Goal: Task Accomplishment & Management: Manage account settings

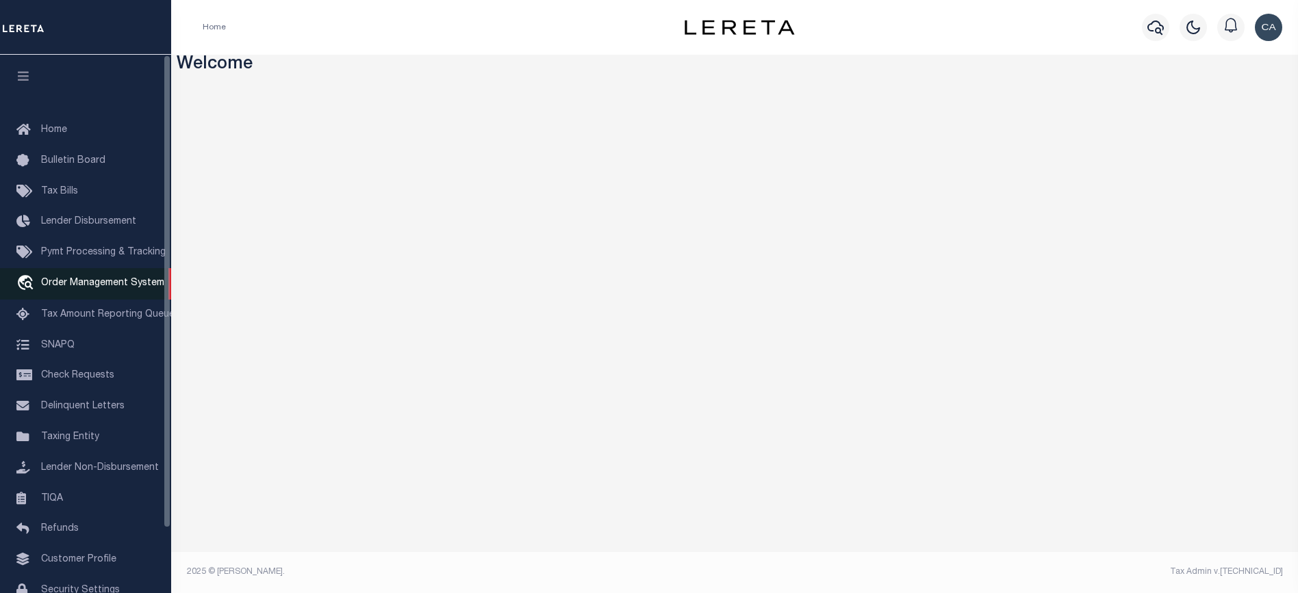
click at [66, 294] on link "travel_explore Order Management System" at bounding box center [85, 283] width 171 height 31
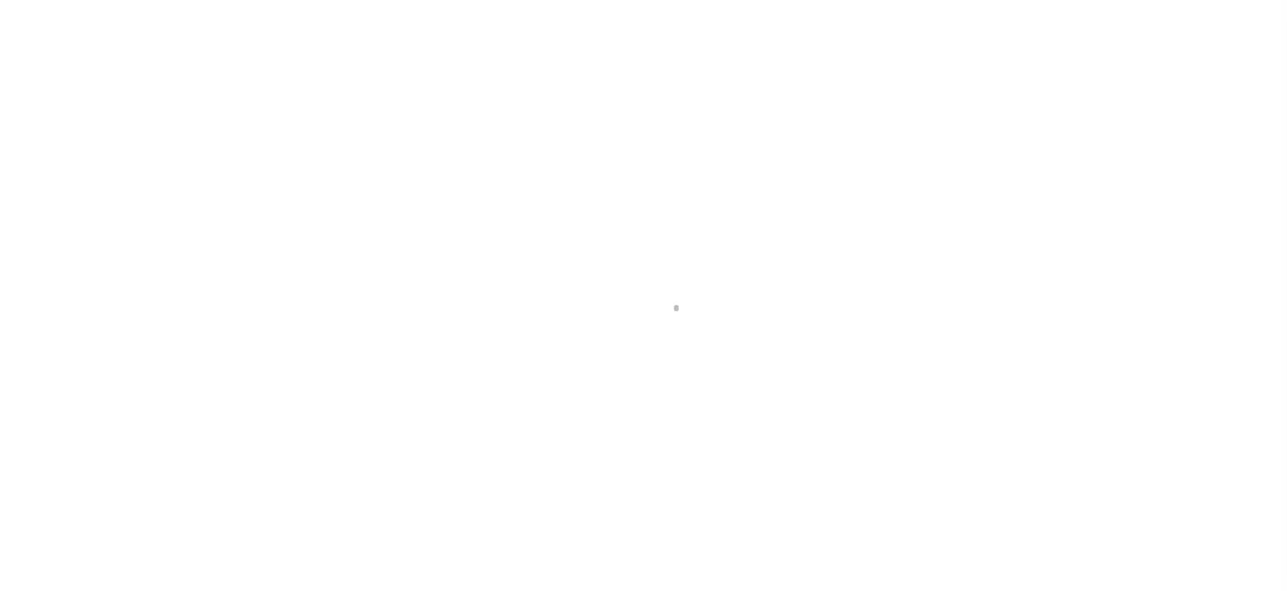
scroll to position [73, 0]
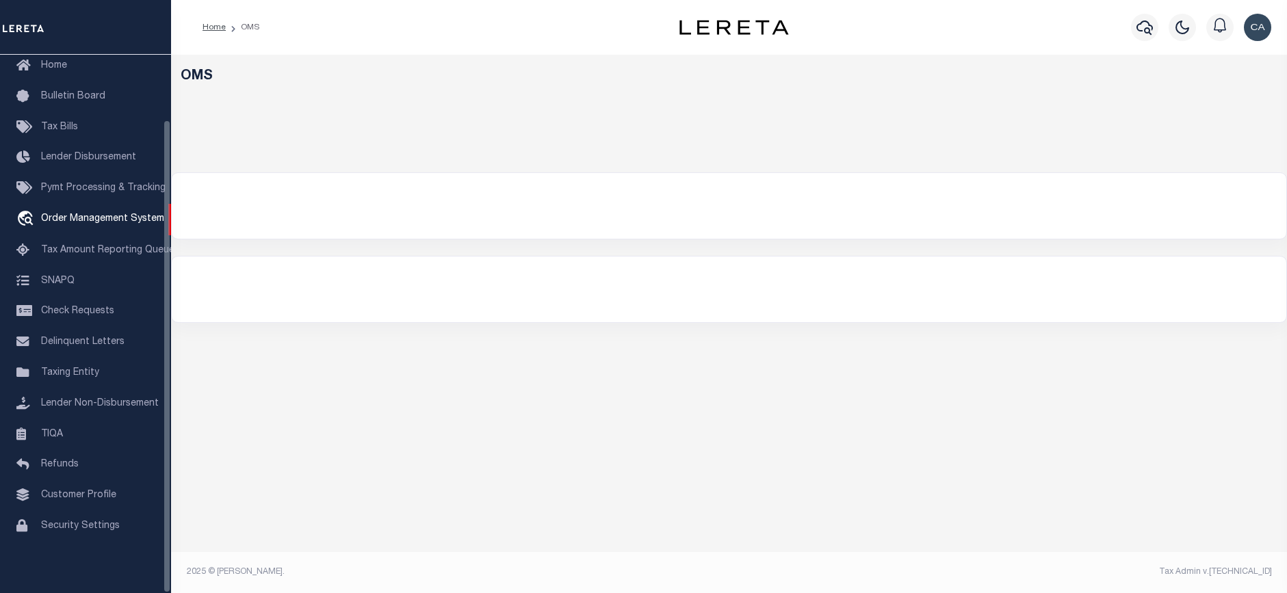
select select "200"
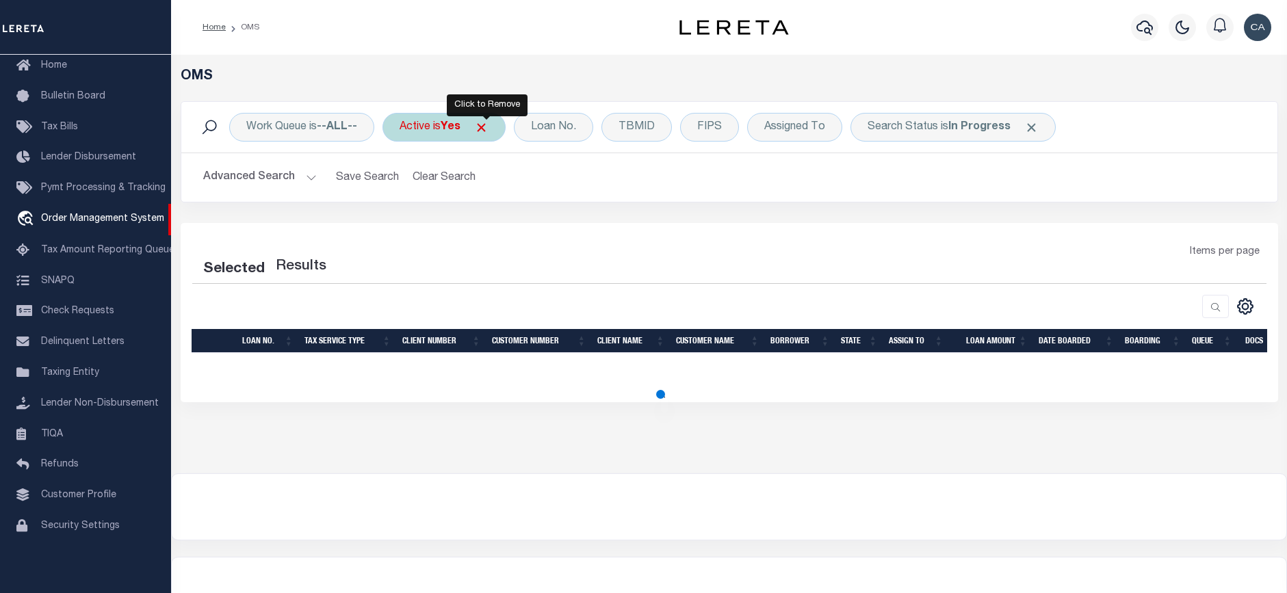
click at [489, 127] on span "Click to Remove" at bounding box center [481, 127] width 14 height 14
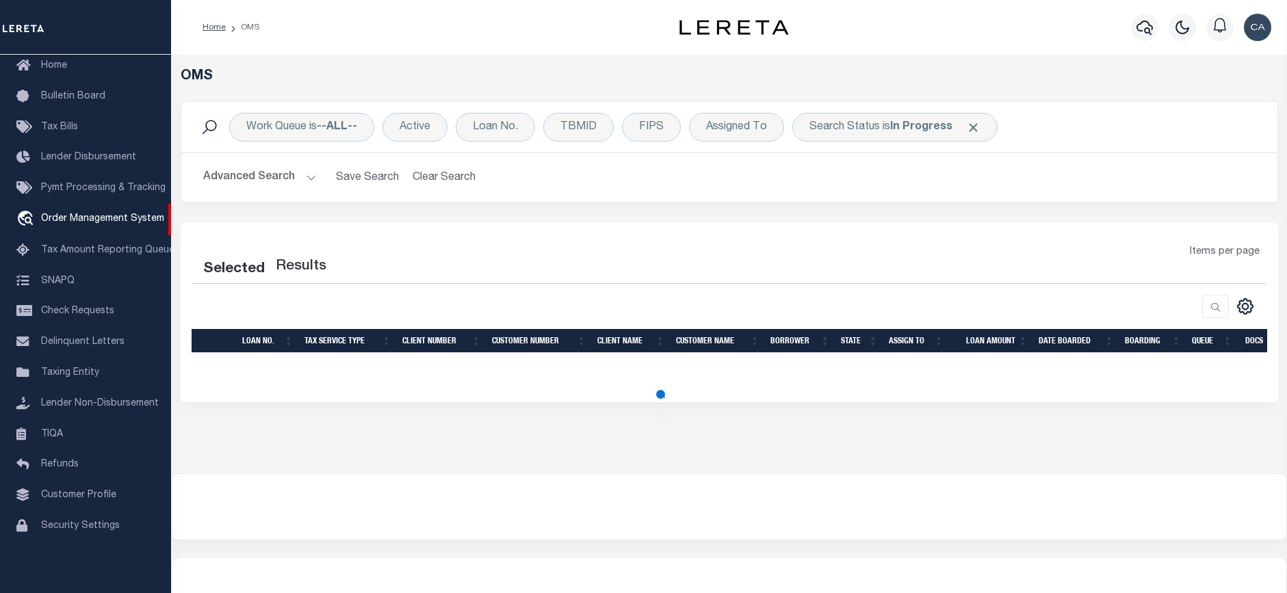
click at [977, 131] on span at bounding box center [973, 127] width 14 height 14
select select "200"
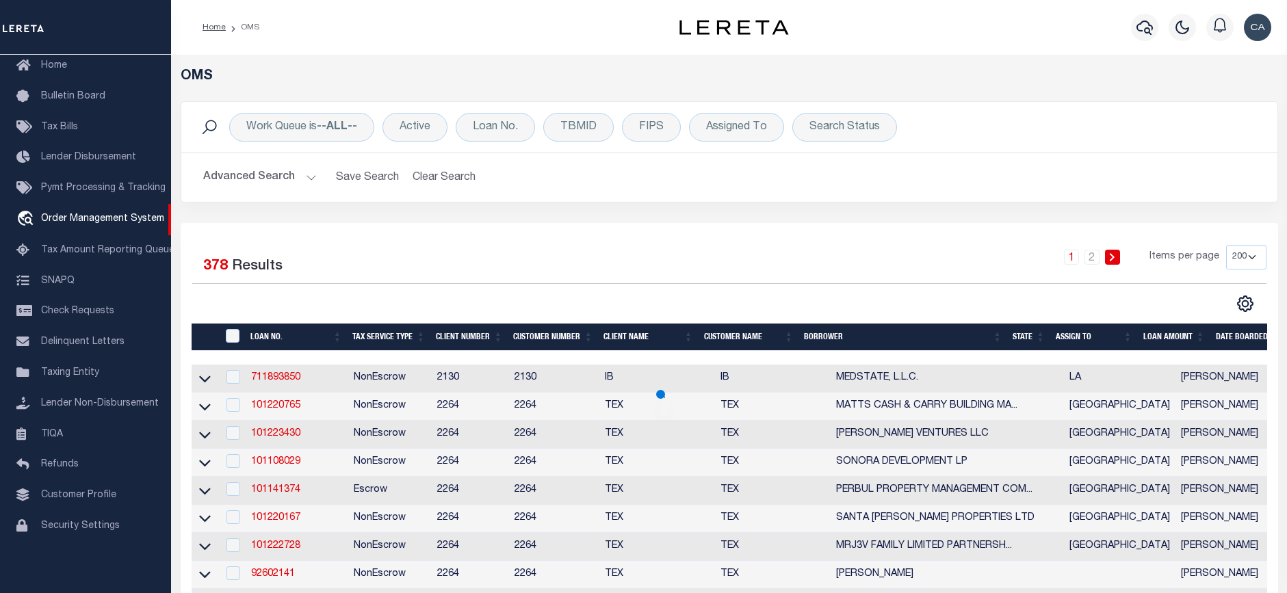
click at [959, 126] on div "Work Queue is --ALL-- Active Loan No. TBMID FIPS Assigned To Search Status Sear…" at bounding box center [729, 127] width 1074 height 29
click at [945, 138] on div "Work Queue is --ALL-- Active Loan No. TBMID FIPS Assigned To Search Status Sear…" at bounding box center [729, 127] width 1074 height 29
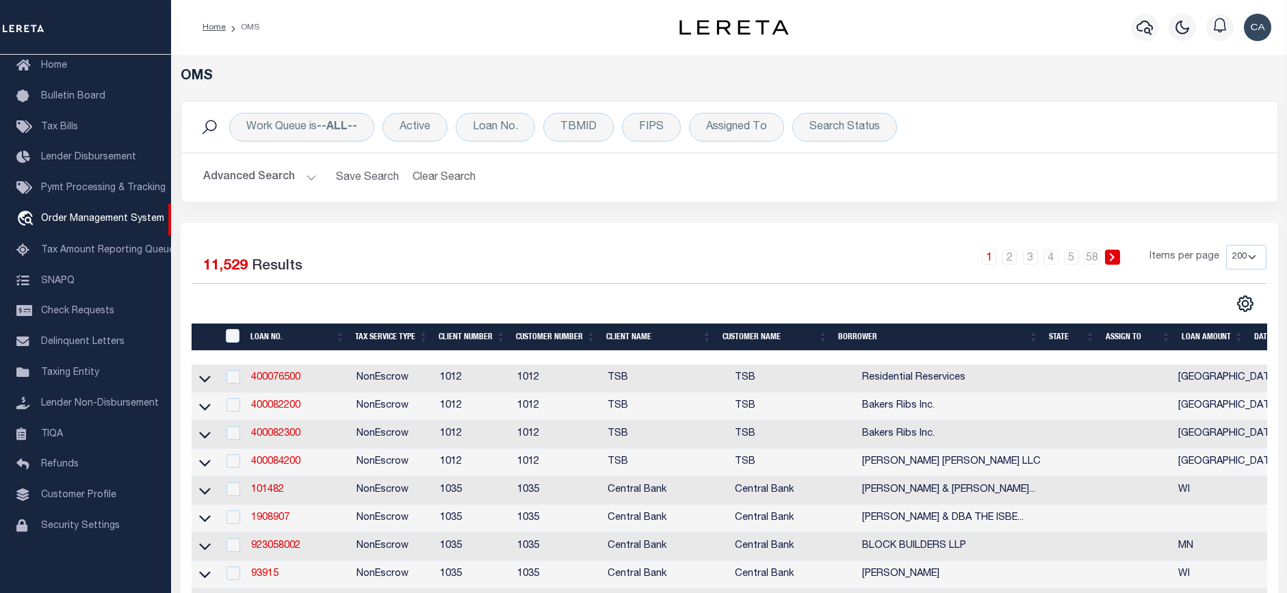
click at [273, 185] on button "Advanced Search" at bounding box center [260, 177] width 114 height 27
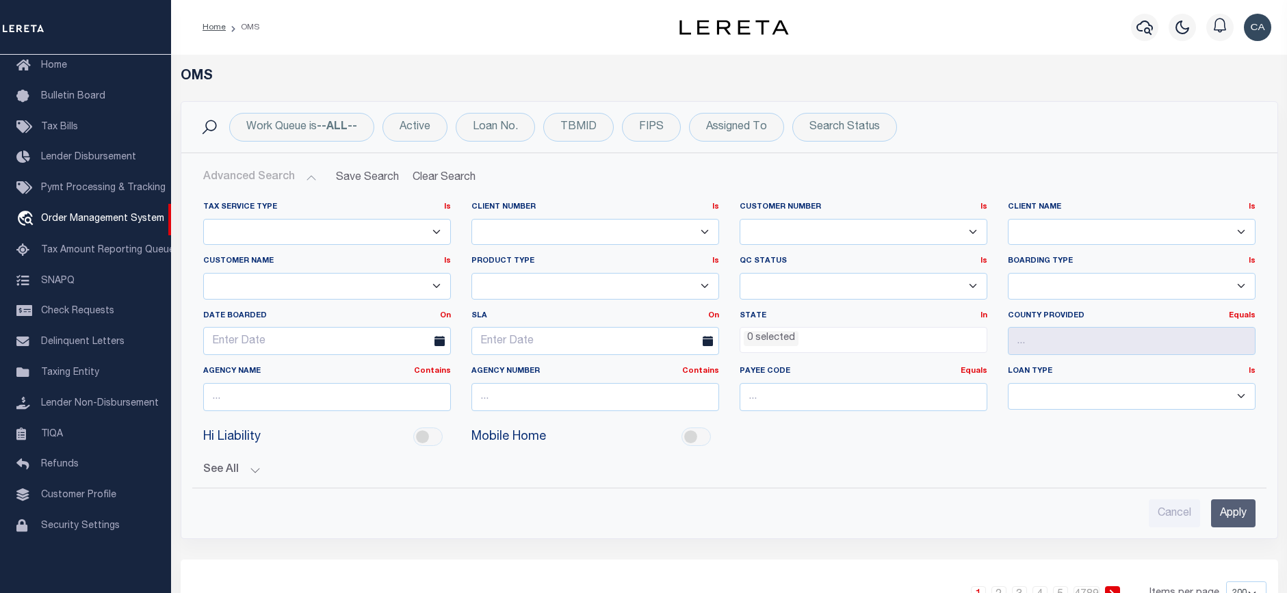
click at [326, 229] on select "Escrow NonEscrow" at bounding box center [327, 232] width 248 height 27
click at [511, 124] on div "Loan No." at bounding box center [495, 127] width 79 height 29
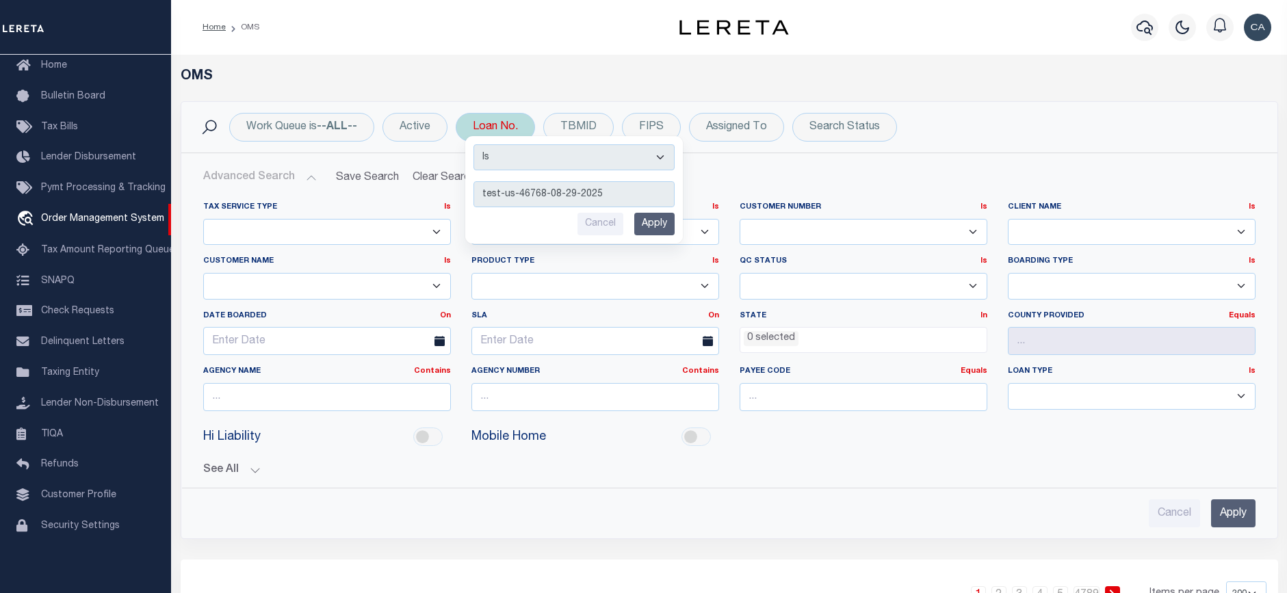
click at [663, 224] on input "Apply" at bounding box center [654, 224] width 40 height 23
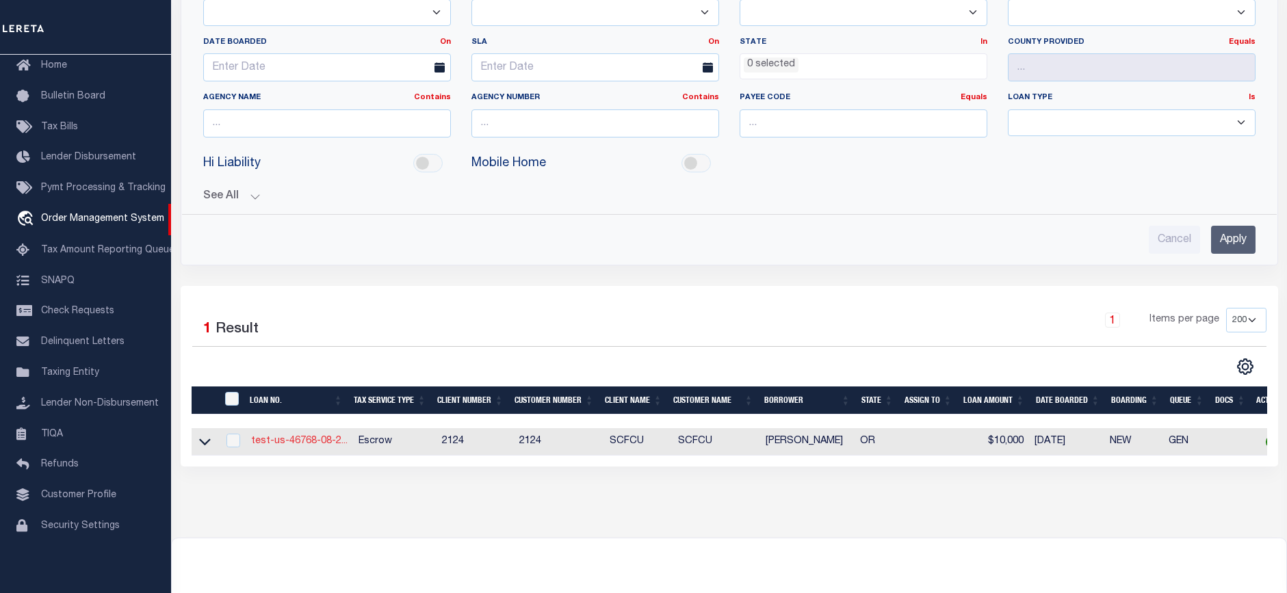
click at [310, 437] on link "test-us-46768-08-2..." at bounding box center [299, 442] width 96 height 10
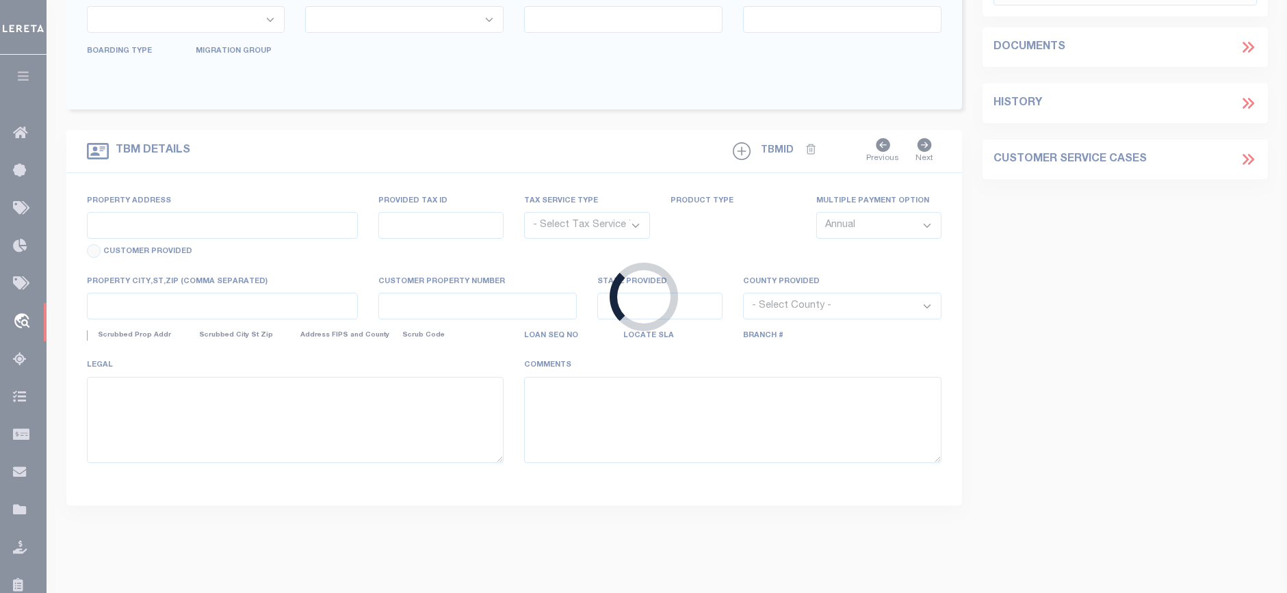
type input "test-us-46768-08-29-2025"
type input "[PERSON_NAME]"
select select
type input "[STREET_ADDRESS]"
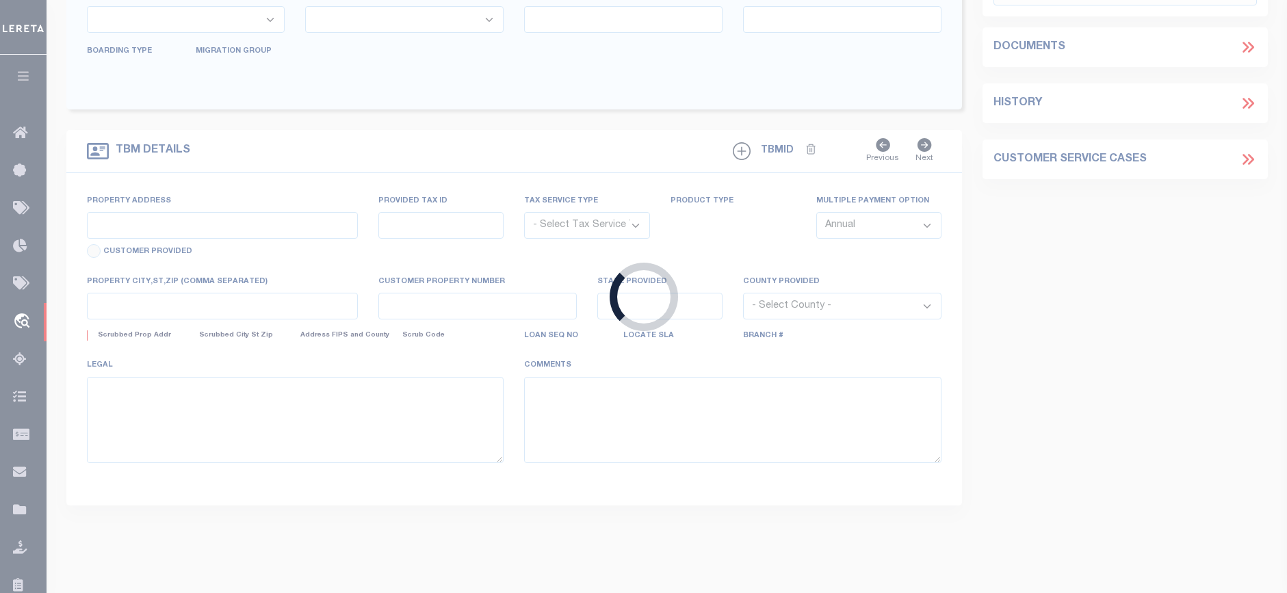
type input "BEAVERTON OR 97005-2483"
type input "08/28/2025"
select select "10"
select select "Escrow"
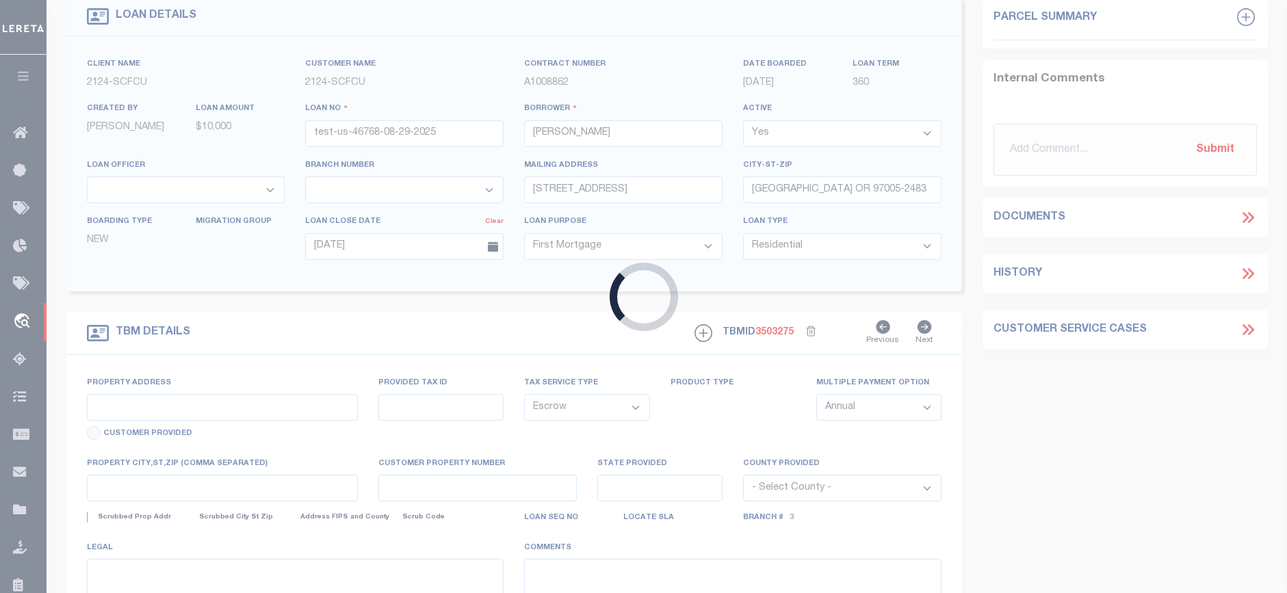
scroll to position [6, 0]
select select "2359"
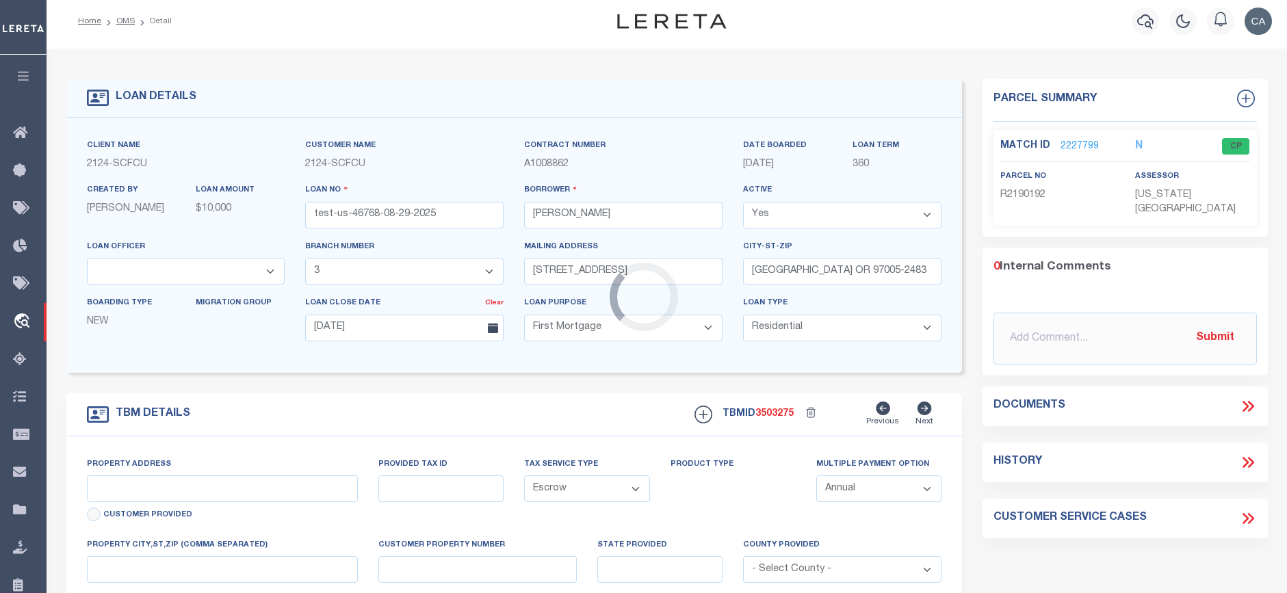
type input "[STREET_ADDRESS]"
type input "1"
type input "BEAVERTON OR 97005-2483"
type input "1302"
type input "OR"
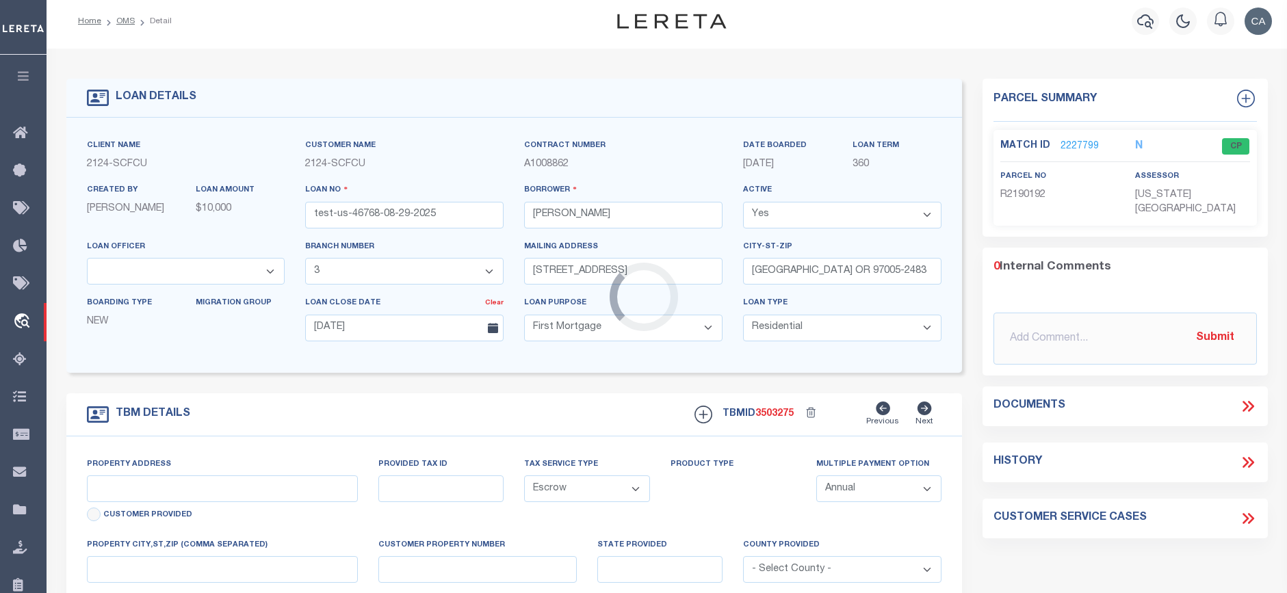
select select
select select "4718"
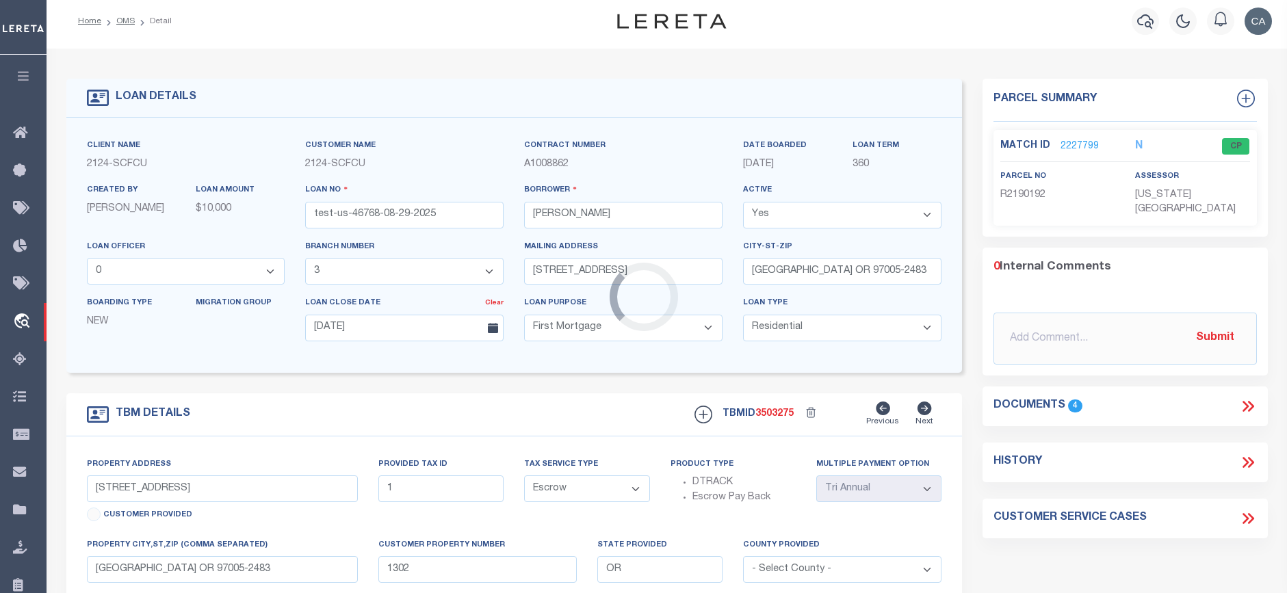
scroll to position [0, 0]
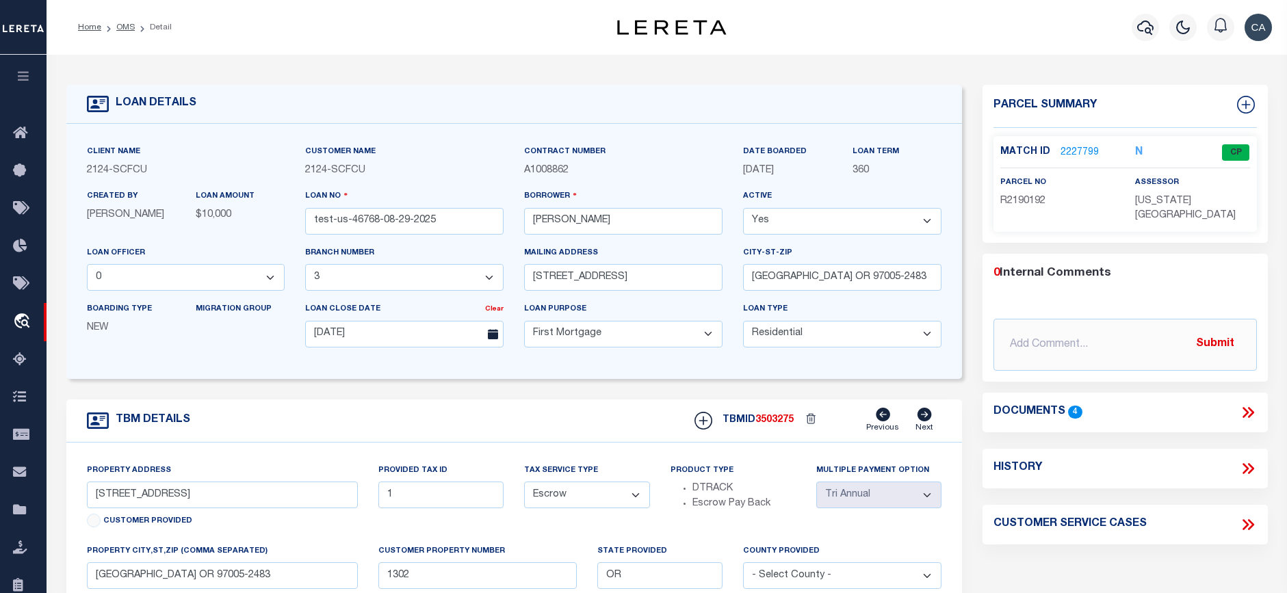
click at [1074, 146] on link "2227799" at bounding box center [1080, 153] width 38 height 14
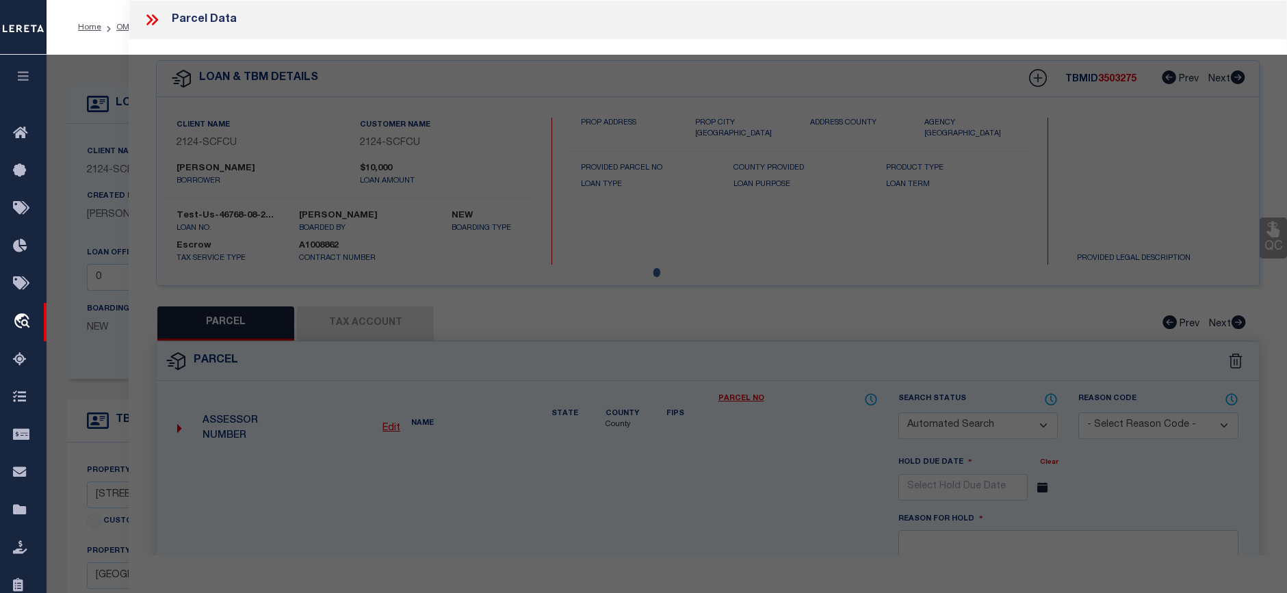
checkbox input "false"
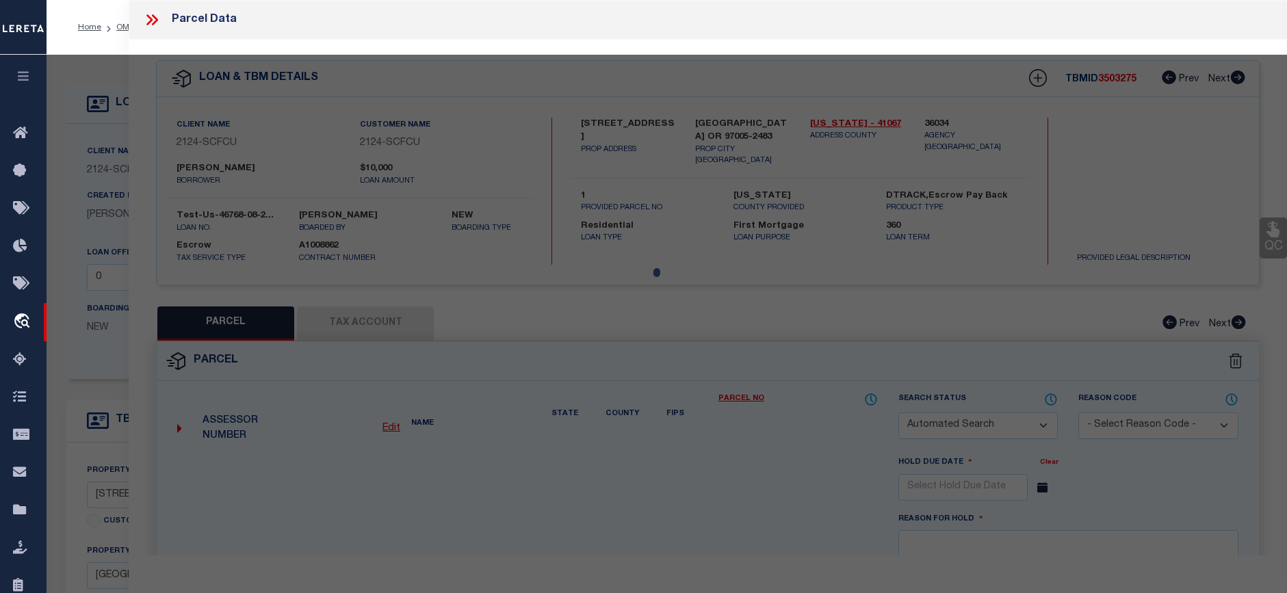
select select "CP"
type input "TE,[PERSON_NAME]"
select select "ATL"
select select "ADD"
type input "[STREET_ADDRESS]"
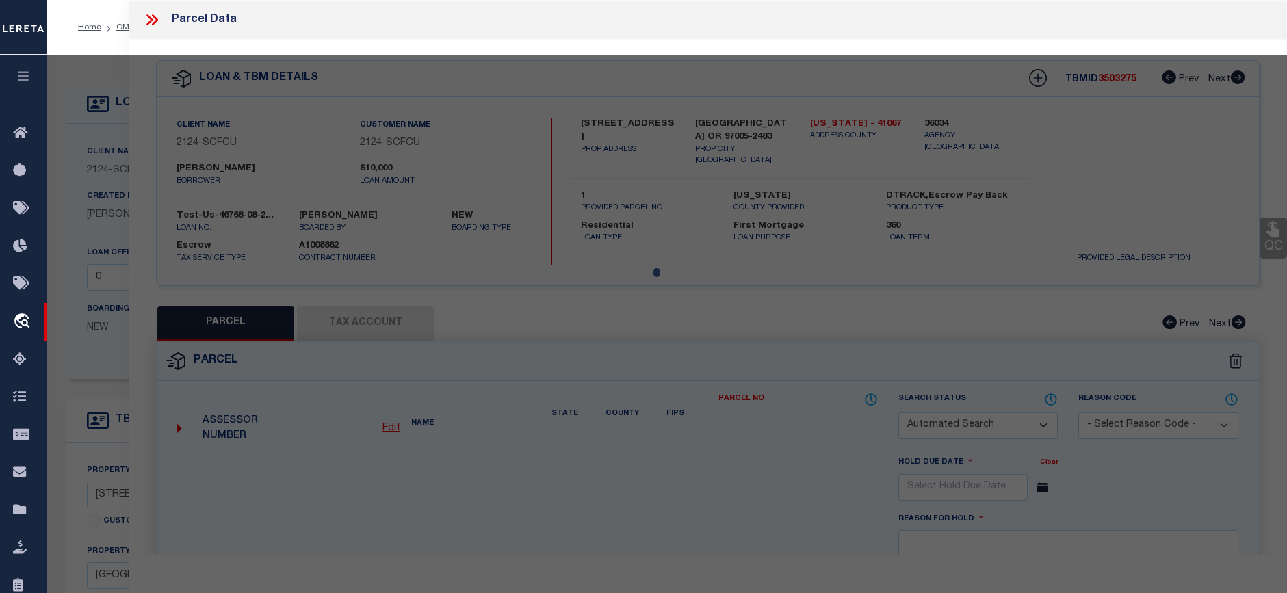
type input "BEAVERTON, OR 97005"
type textarea "LOFTS AT 45 CENTRAL CONDO SUPP NO. 5: [STREET_ADDRESS]"
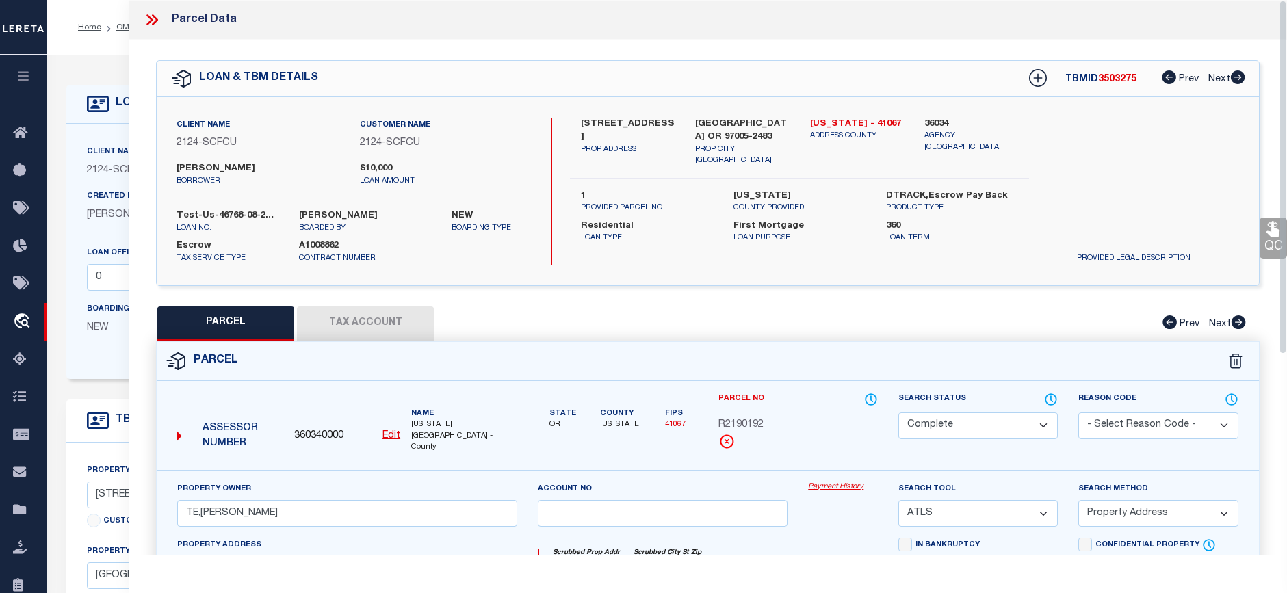
click at [851, 482] on link "Payment History" at bounding box center [843, 488] width 70 height 12
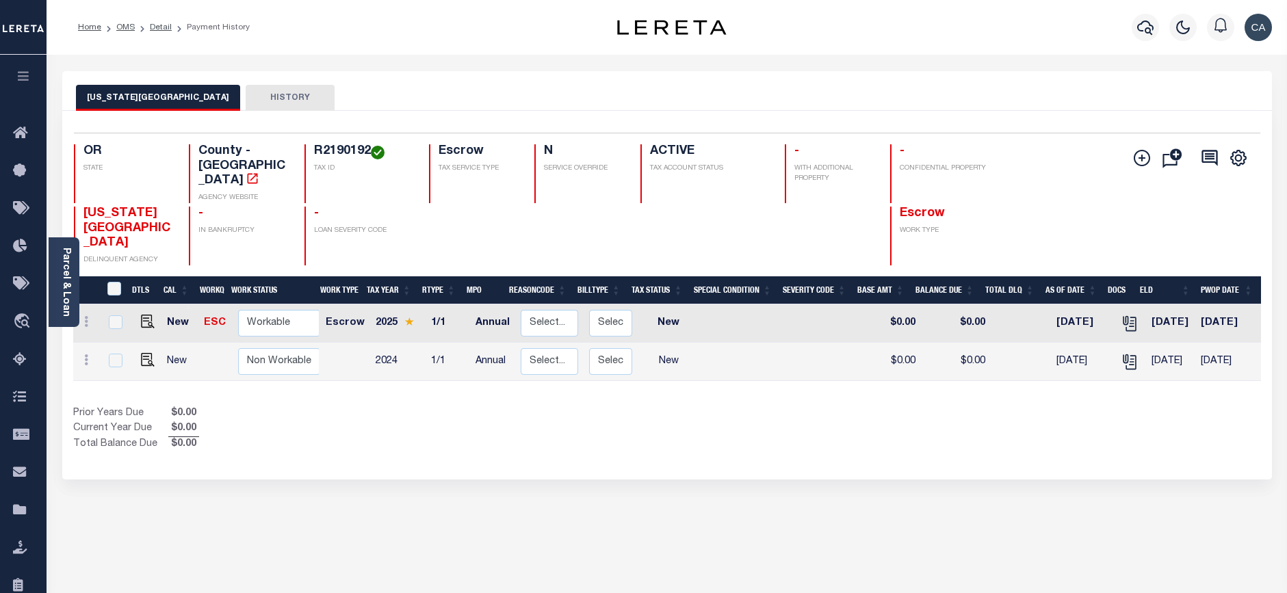
click at [851, 474] on div "WASHINGTON COUNTY HISTORY Selected 2 Results" at bounding box center [667, 464] width 1230 height 786
click at [143, 305] on td at bounding box center [145, 324] width 33 height 38
checkbox input "true"
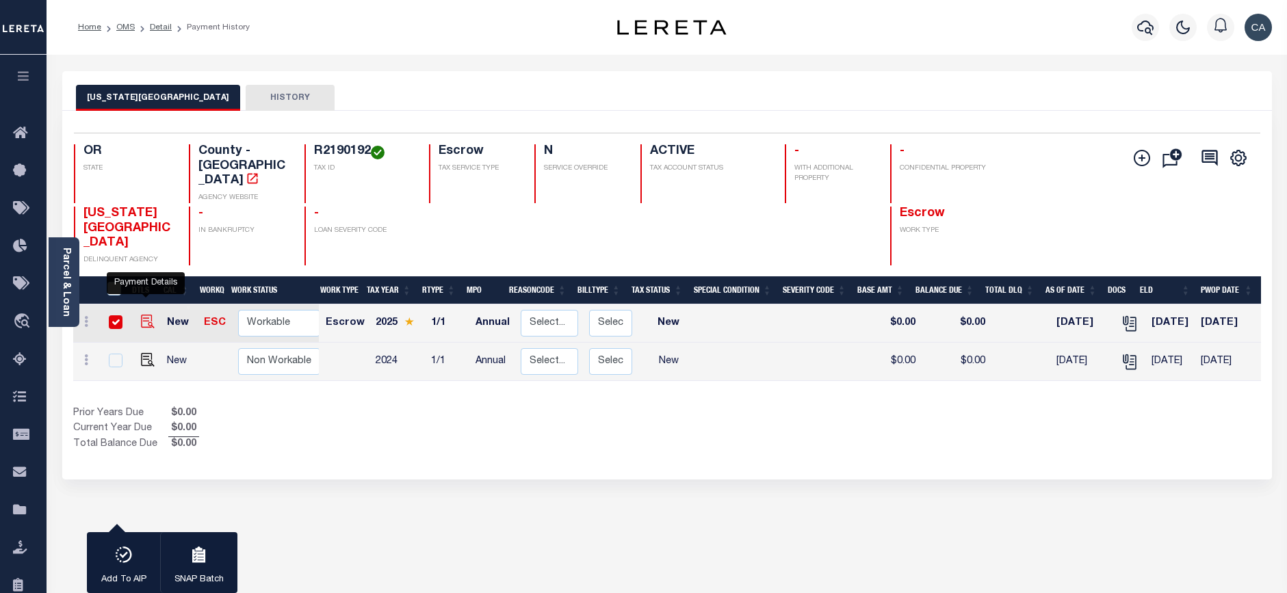
click at [145, 315] on img "" at bounding box center [148, 322] width 14 height 14
checkbox input "false"
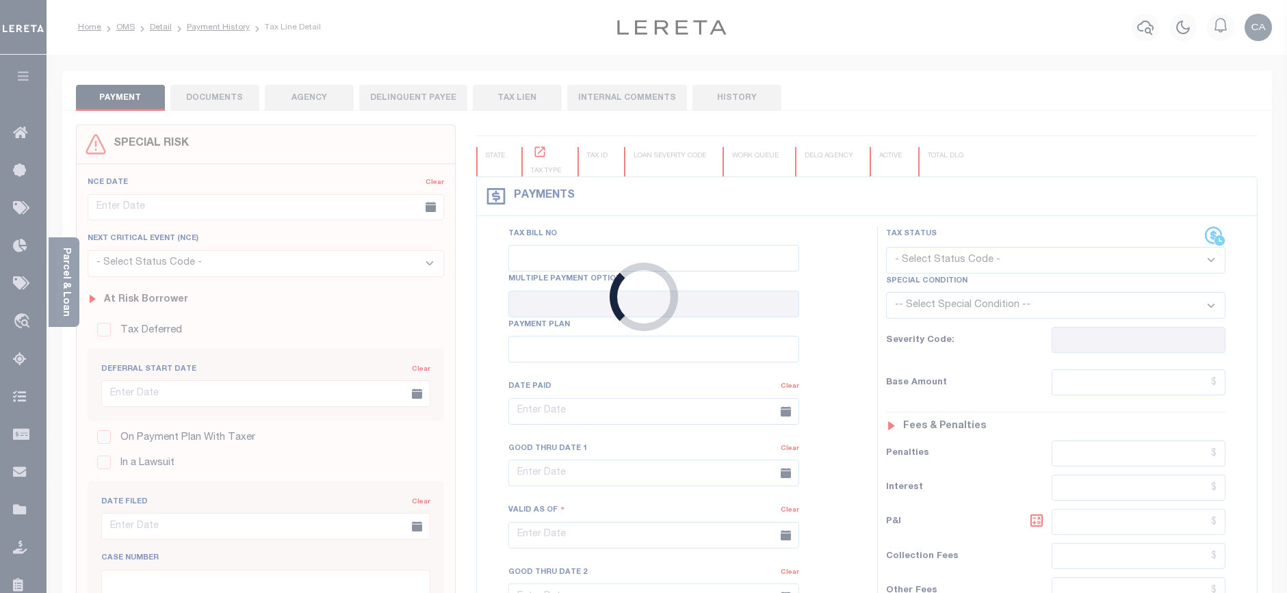
click at [145, 294] on div "Loading..." at bounding box center [643, 296] width 1287 height 593
type input "Annual"
type input "[DATE]"
select select "NW2"
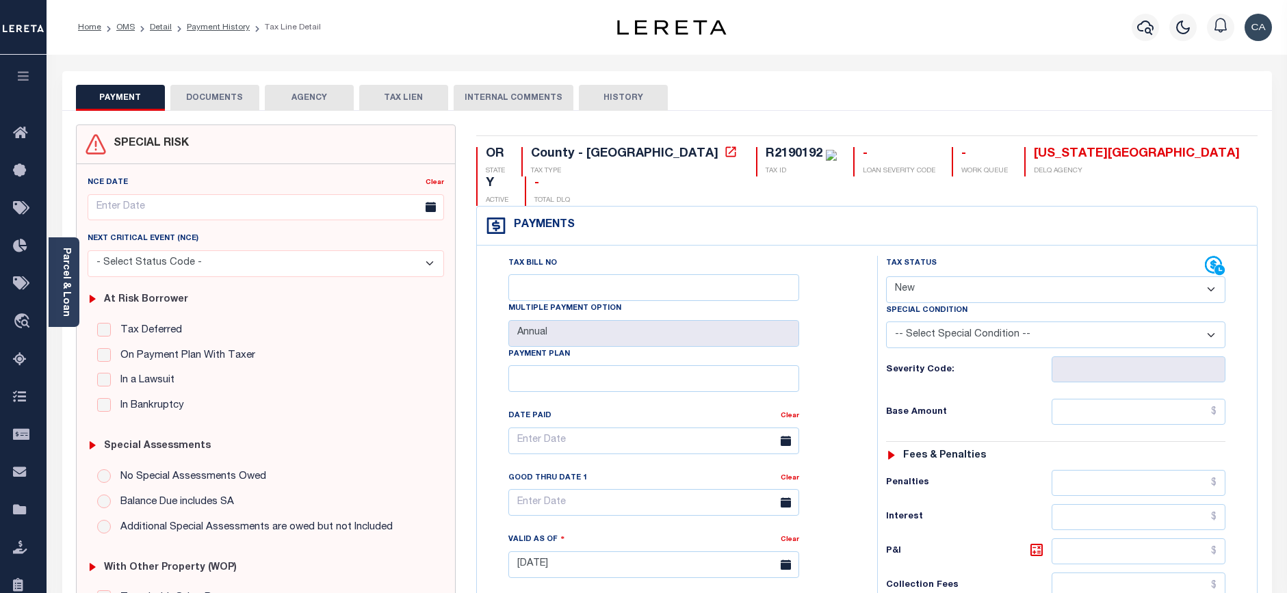
click at [248, 95] on button "DOCUMENTS" at bounding box center [214, 98] width 89 height 26
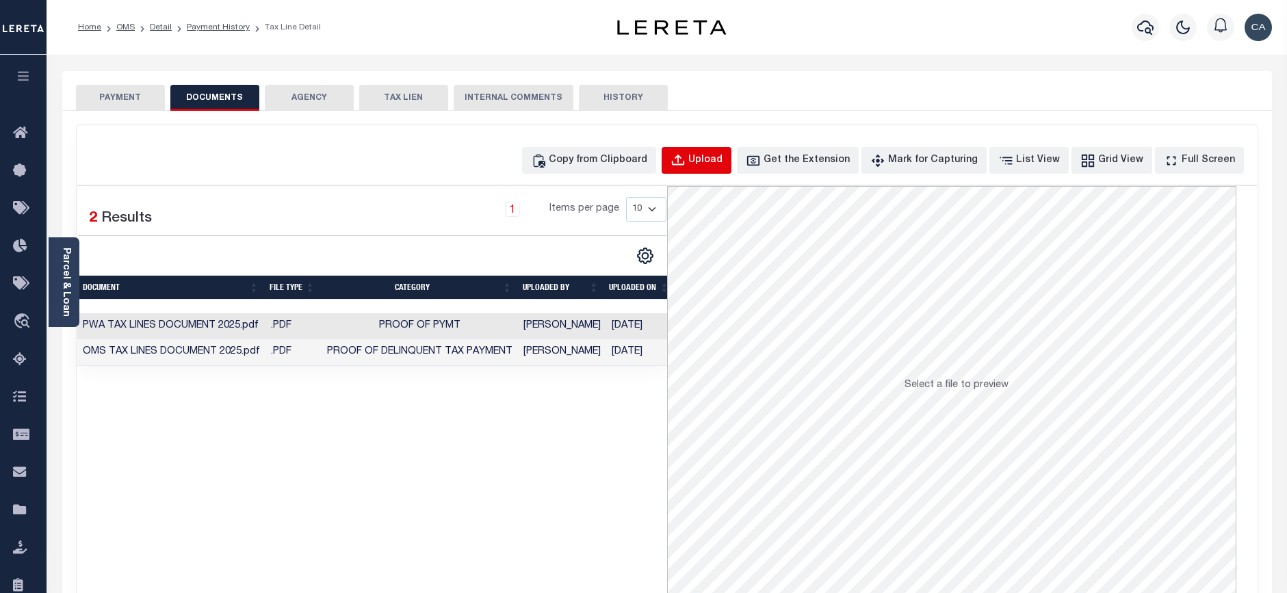
click at [723, 164] on div "Upload" at bounding box center [705, 160] width 34 height 15
select select "POP"
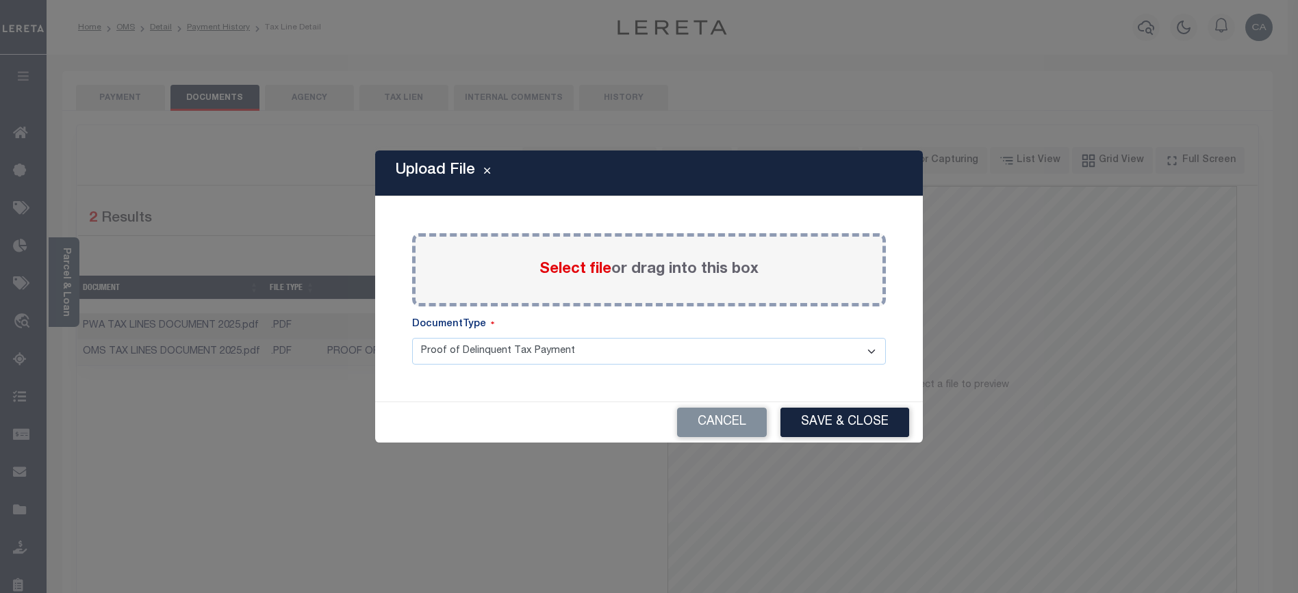
click at [574, 267] on span "Select file" at bounding box center [575, 269] width 72 height 15
click at [0, 0] on input "Select file or drag into this box" at bounding box center [0, 0] width 0 height 0
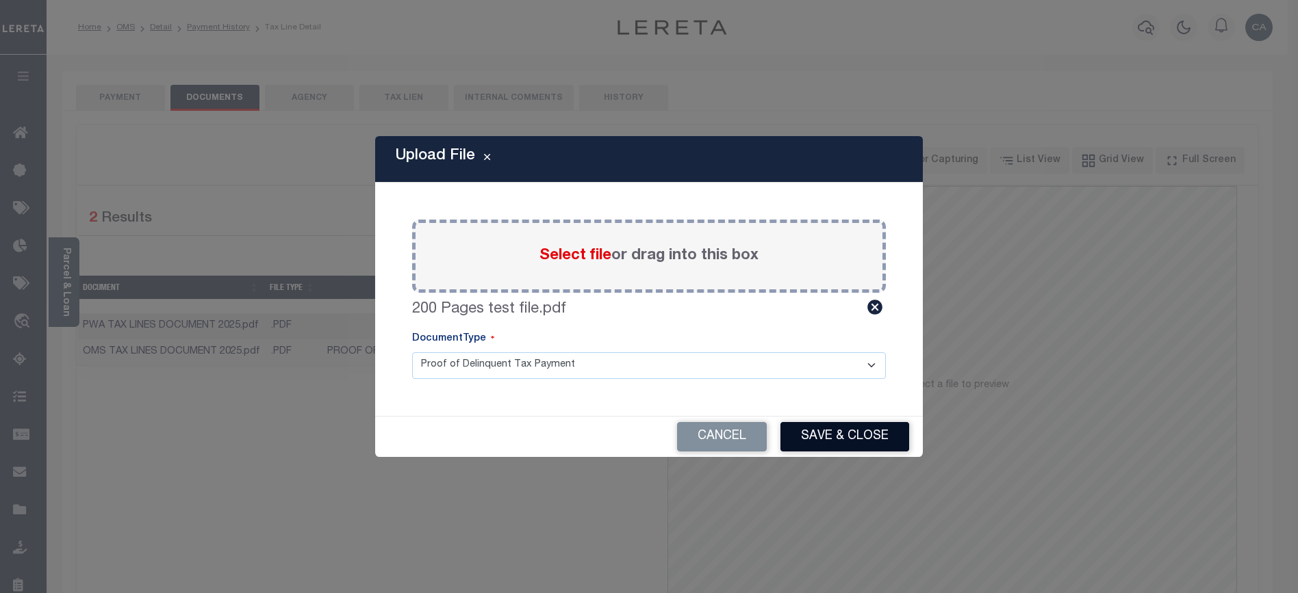
click at [835, 443] on button "Save & Close" at bounding box center [844, 436] width 129 height 29
